Goal: Task Accomplishment & Management: Use online tool/utility

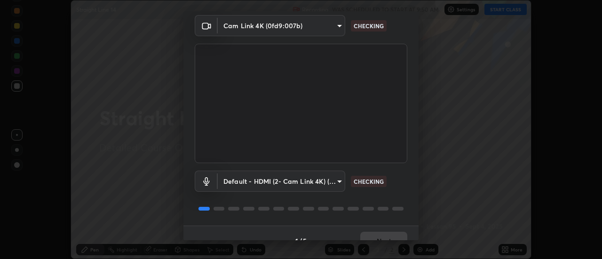
scroll to position [49, 0]
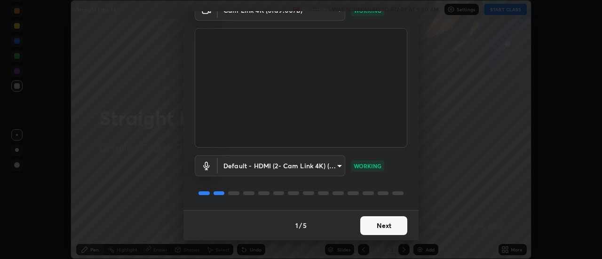
click at [374, 223] on button "Next" at bounding box center [384, 225] width 47 height 19
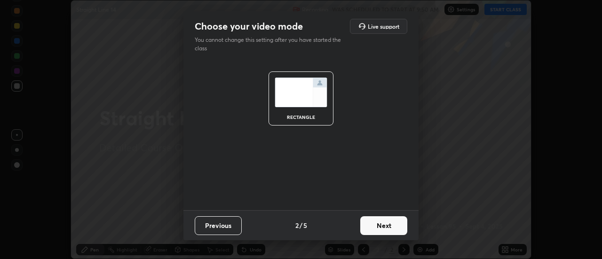
scroll to position [0, 0]
click at [381, 227] on button "Next" at bounding box center [384, 225] width 47 height 19
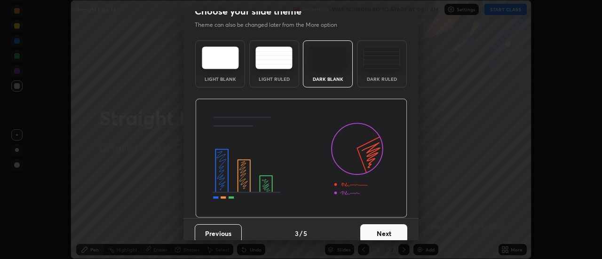
scroll to position [18, 0]
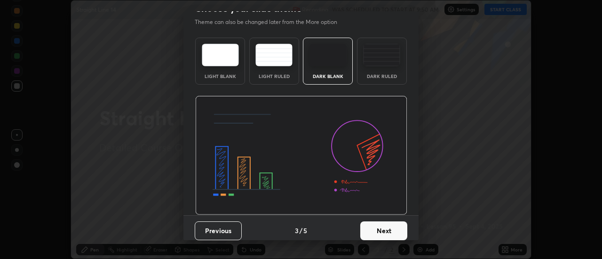
click at [383, 234] on button "Next" at bounding box center [384, 231] width 47 height 19
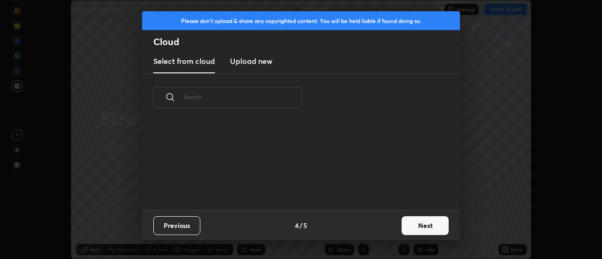
scroll to position [0, 0]
click at [410, 226] on button "Next" at bounding box center [425, 225] width 47 height 19
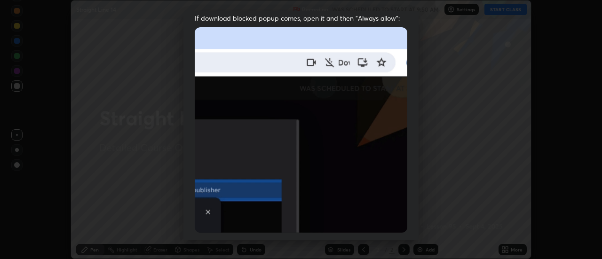
scroll to position [215, 0]
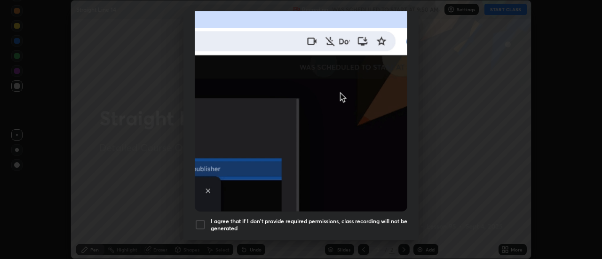
click at [202, 220] on div at bounding box center [200, 224] width 11 height 11
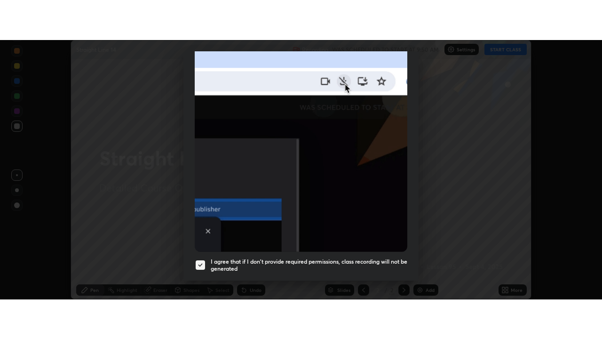
scroll to position [241, 0]
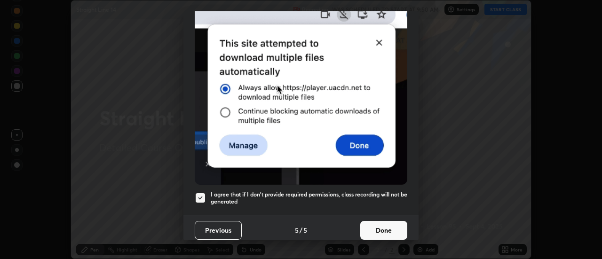
click at [374, 228] on button "Done" at bounding box center [384, 230] width 47 height 19
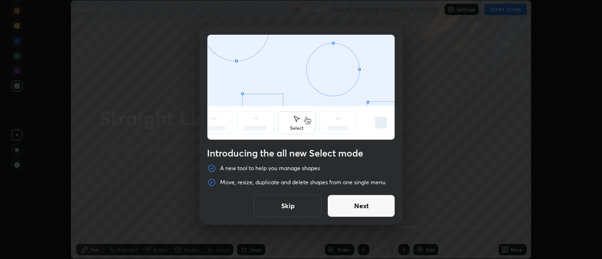
click at [290, 205] on button "Skip" at bounding box center [288, 206] width 68 height 23
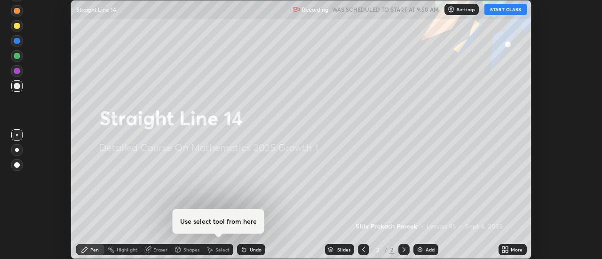
click at [495, 12] on button "START CLASS" at bounding box center [506, 9] width 42 height 11
click at [428, 249] on div "Add" at bounding box center [430, 250] width 9 height 5
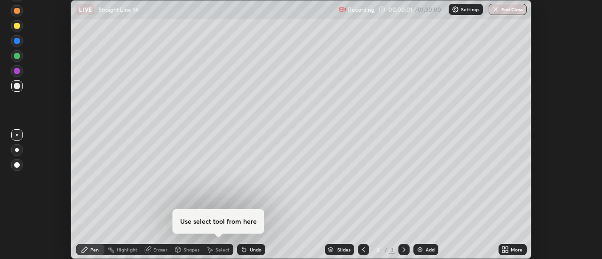
click at [513, 252] on div "More" at bounding box center [517, 250] width 12 height 5
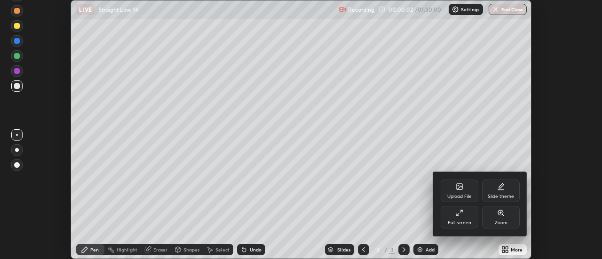
click at [449, 217] on div "Full screen" at bounding box center [460, 217] width 38 height 23
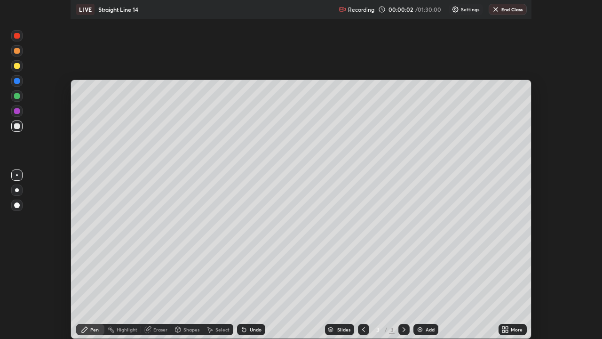
scroll to position [339, 602]
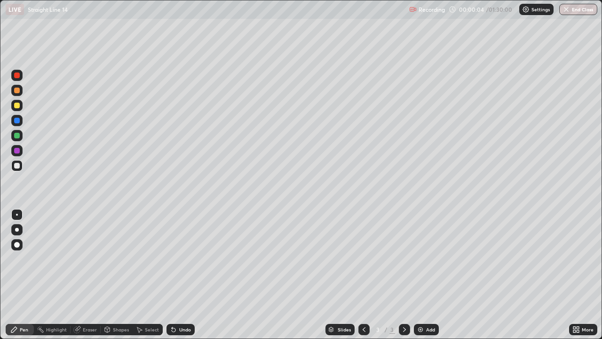
click at [575, 259] on icon at bounding box center [575, 328] width 2 height 2
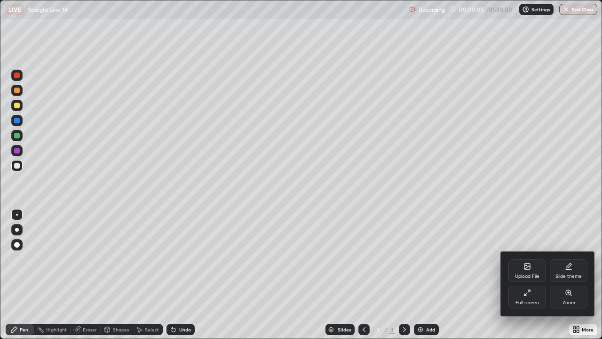
click at [565, 259] on icon at bounding box center [569, 267] width 8 height 8
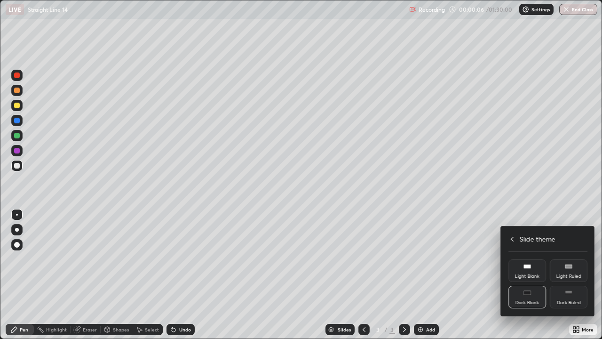
click at [566, 259] on div "Dark Ruled" at bounding box center [569, 297] width 38 height 23
click at [472, 259] on div at bounding box center [301, 169] width 602 height 339
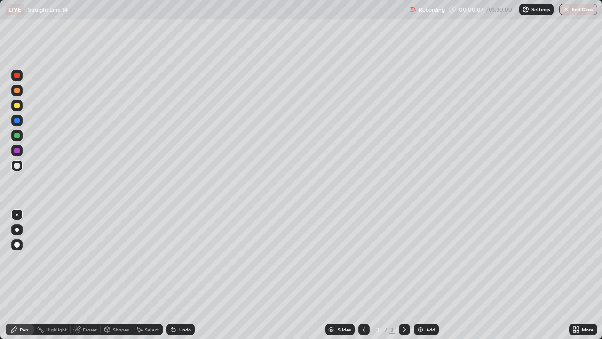
click at [428, 259] on div "Add" at bounding box center [430, 329] width 9 height 5
